Goal: Information Seeking & Learning: Learn about a topic

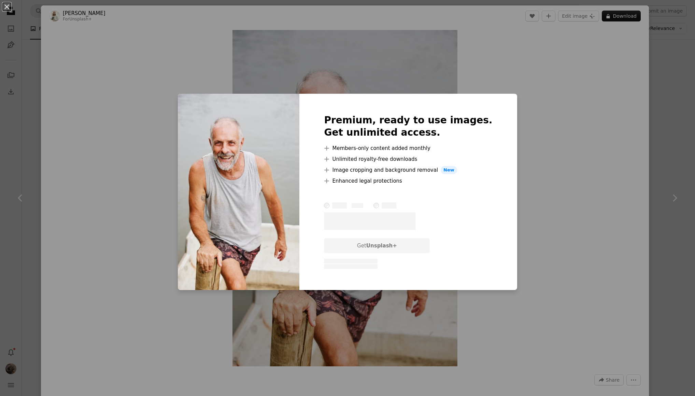
scroll to position [1543, 0]
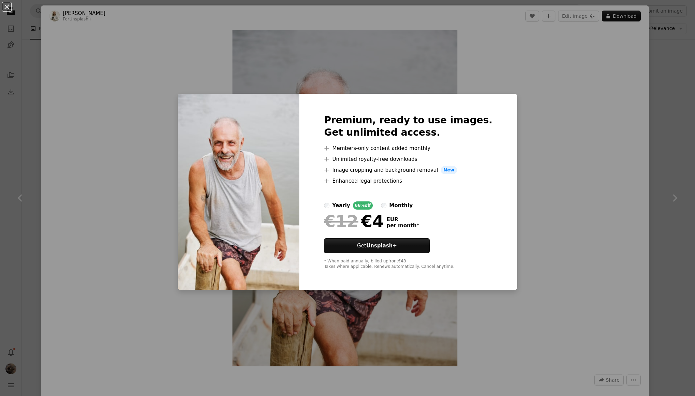
click at [521, 117] on div "An X shape Premium, ready to use images. Get unlimited access. A plus sign Memb…" at bounding box center [347, 198] width 695 height 396
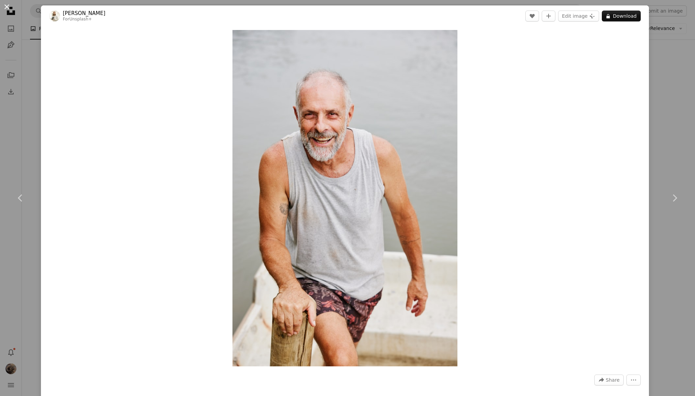
click at [5, 11] on button "An X shape" at bounding box center [7, 7] width 8 height 8
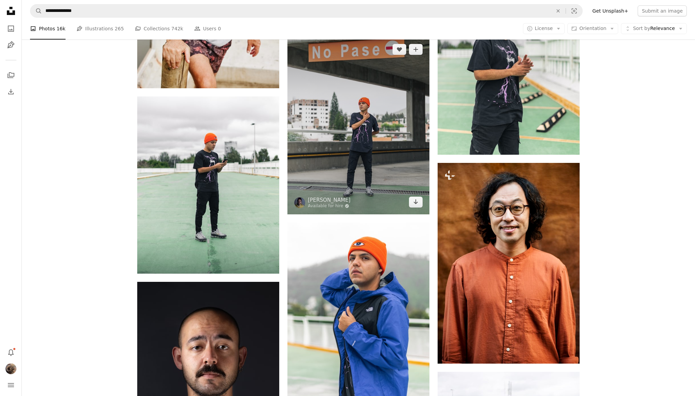
scroll to position [1712, 0]
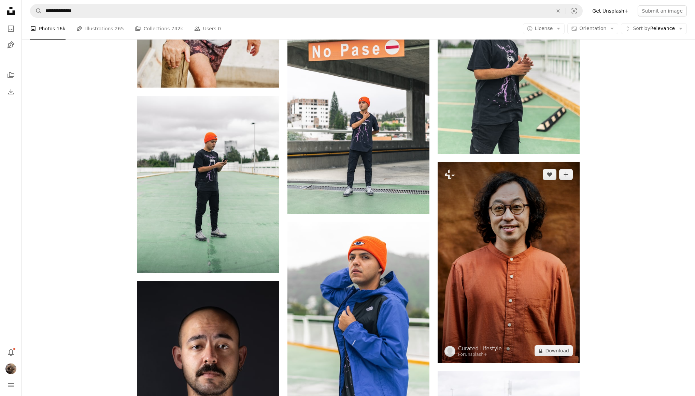
click at [502, 238] on img at bounding box center [508, 262] width 142 height 201
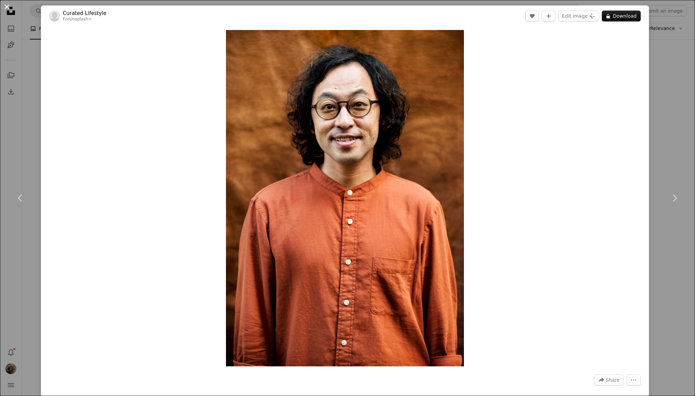
click at [11, 8] on button "An X shape" at bounding box center [7, 7] width 8 height 8
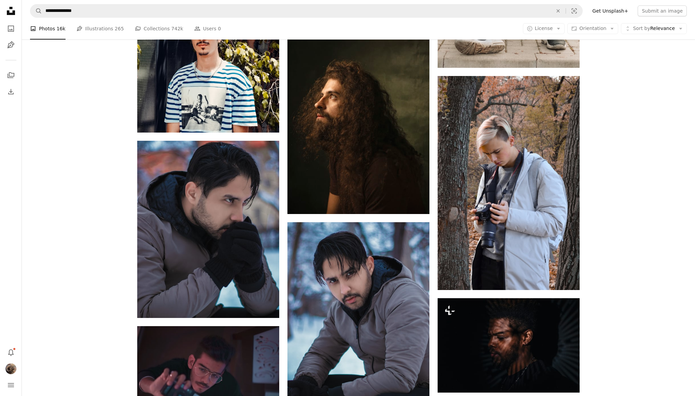
scroll to position [3588, 0]
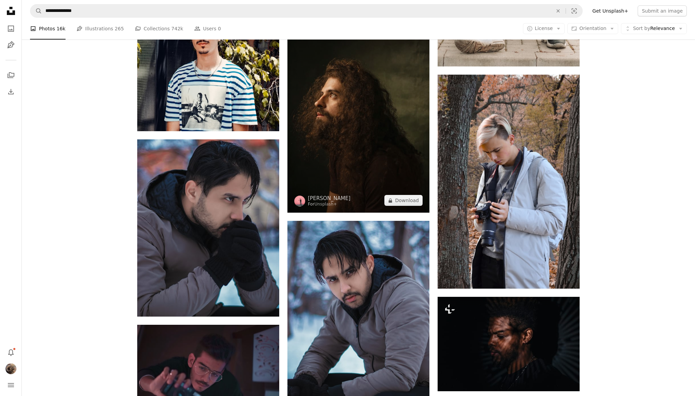
click at [326, 102] on img at bounding box center [358, 106] width 142 height 213
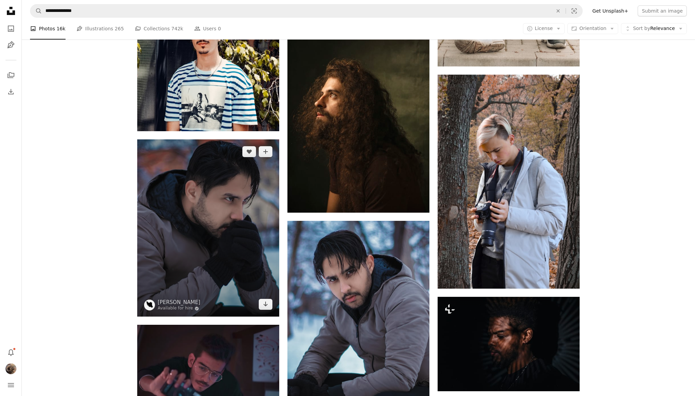
click at [209, 206] on img at bounding box center [208, 228] width 142 height 177
